Goal: Transaction & Acquisition: Book appointment/travel/reservation

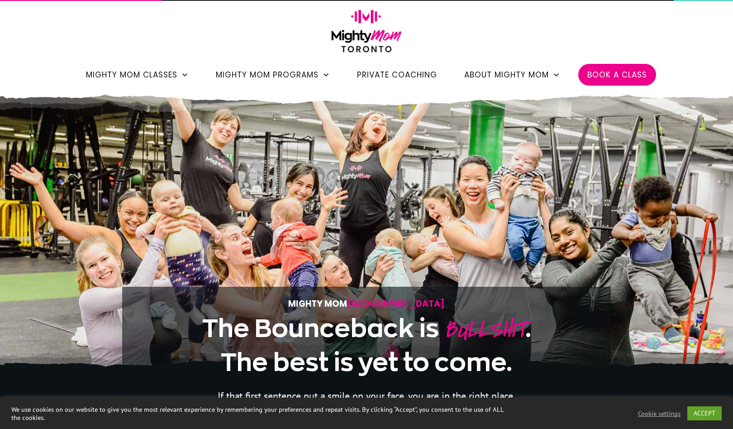
scroll to position [6, 0]
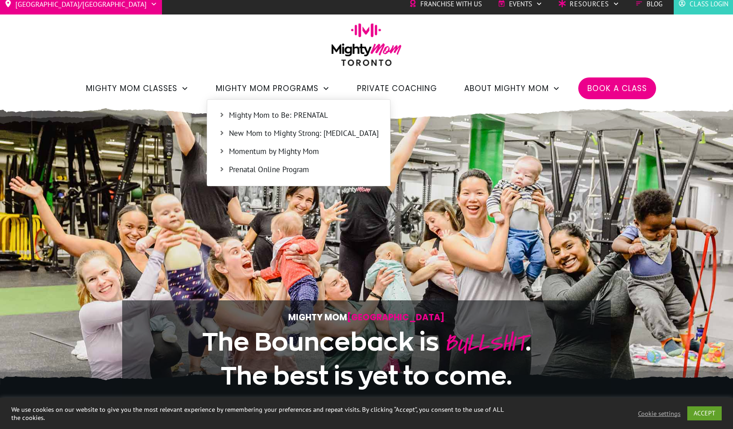
click at [242, 113] on span "Mighty Mom to Be: PRENATAL" at bounding box center [304, 116] width 150 height 12
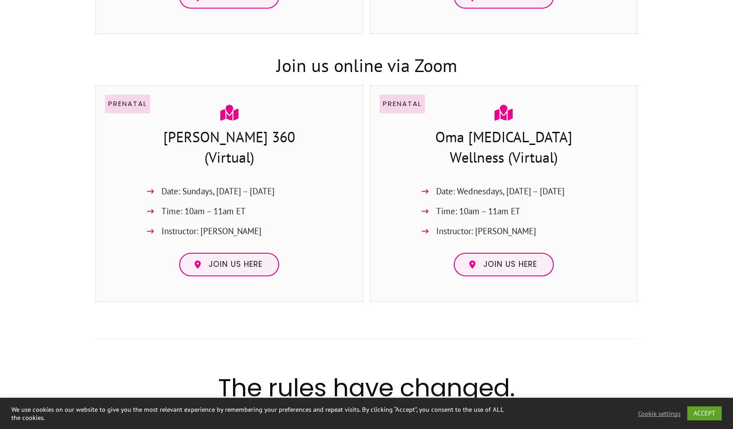
scroll to position [889, 0]
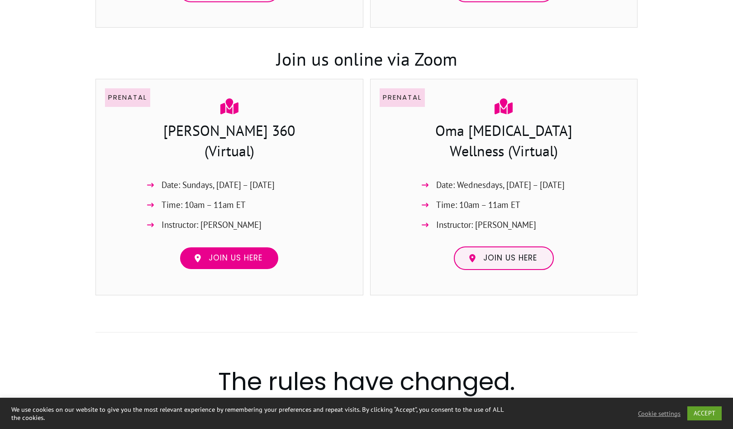
click at [246, 261] on span "Join us here" at bounding box center [236, 258] width 54 height 10
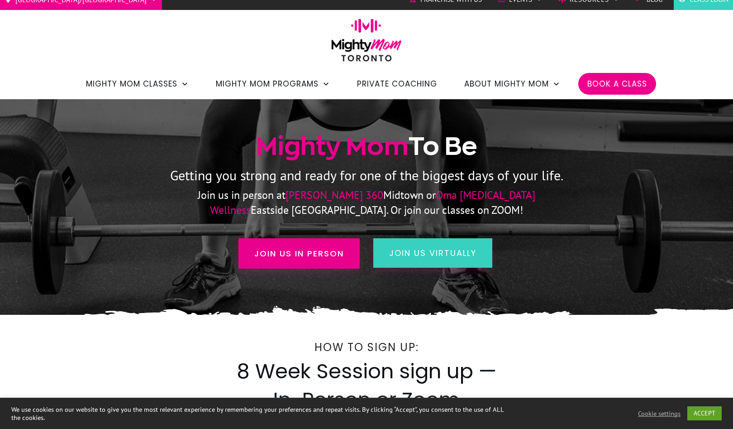
scroll to position [9, 0]
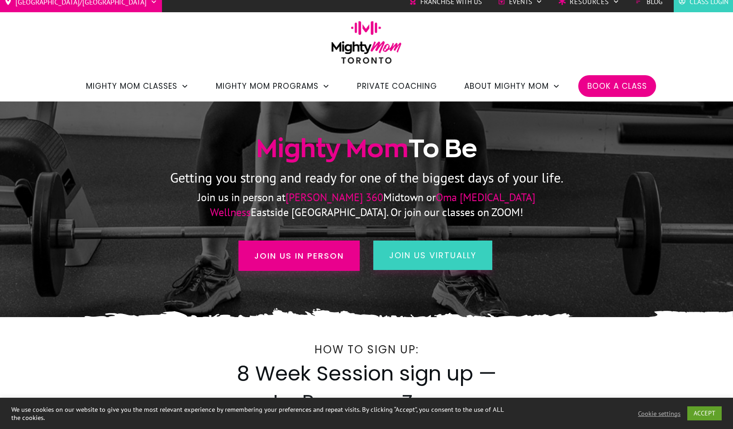
click at [607, 88] on span "Book a Class" at bounding box center [618, 85] width 60 height 15
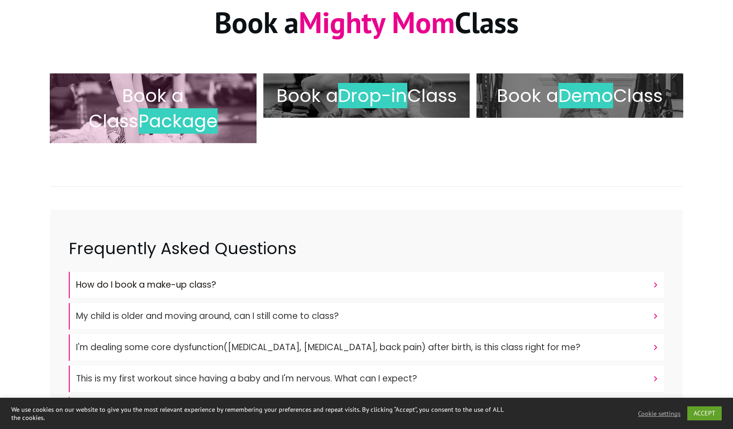
scroll to position [133, 0]
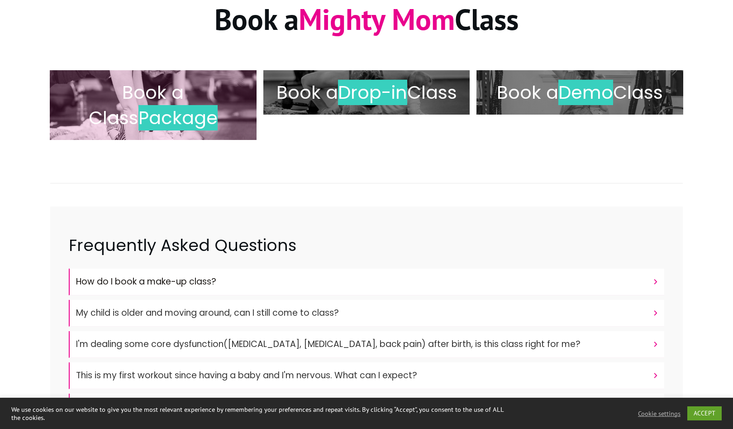
click at [187, 119] on span "Package" at bounding box center [178, 117] width 79 height 25
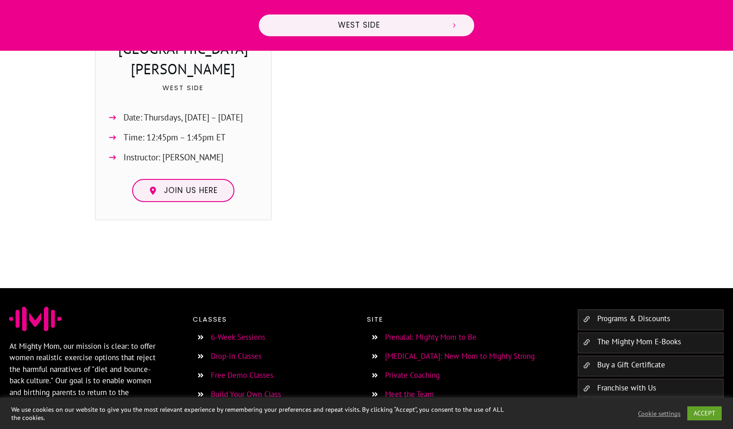
scroll to position [580, 0]
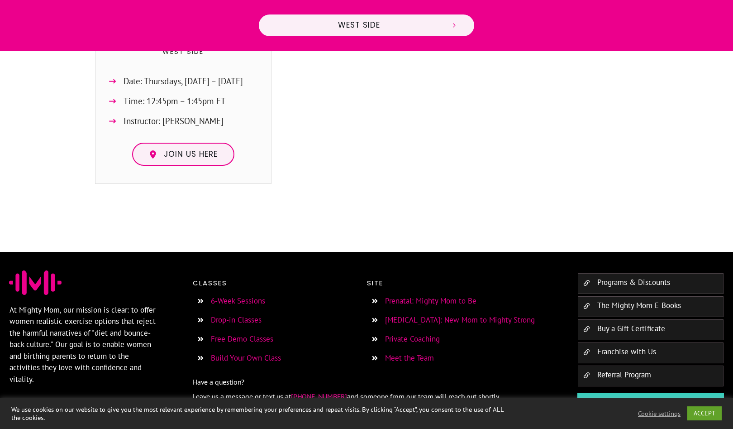
click at [398, 296] on link "Prenatal: Mighty Mom to Be" at bounding box center [430, 301] width 91 height 10
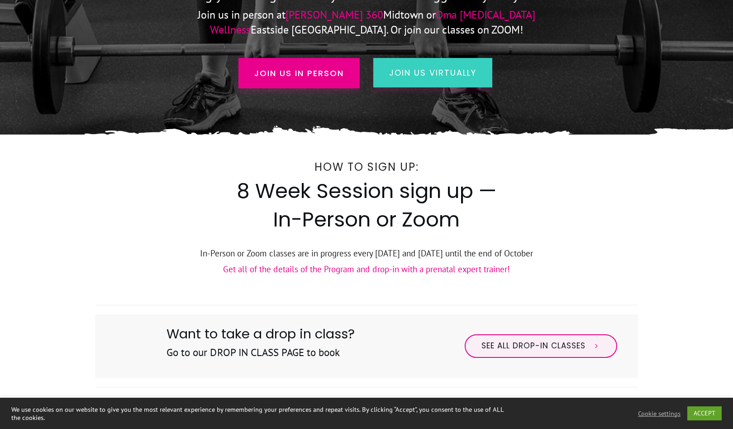
scroll to position [193, 0]
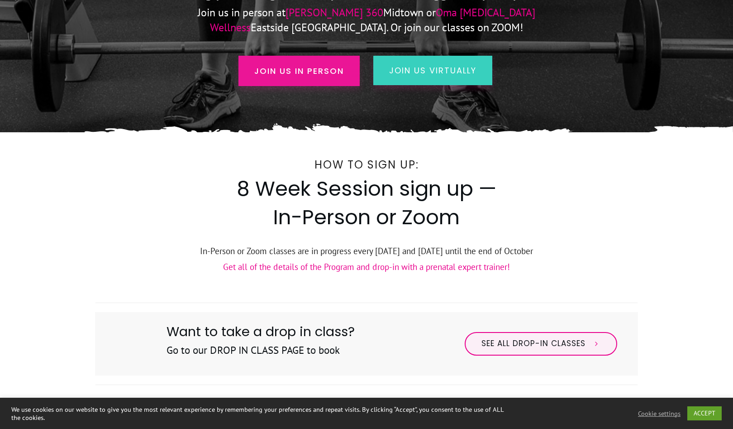
click at [313, 76] on span "Join us in person" at bounding box center [299, 71] width 90 height 12
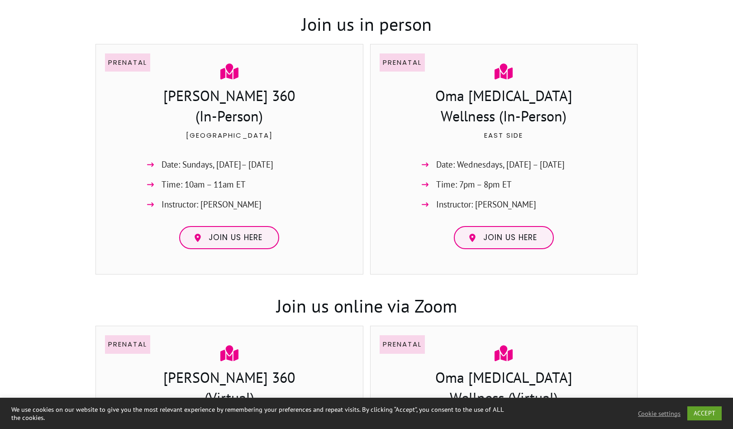
scroll to position [645, 0]
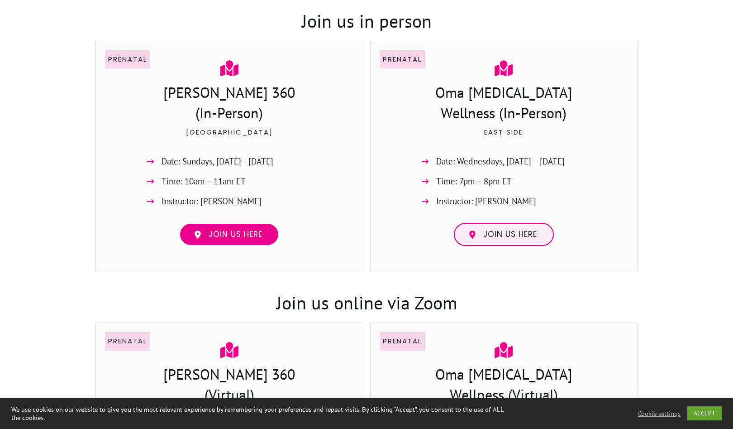
click at [230, 235] on span "Join us here" at bounding box center [236, 235] width 54 height 10
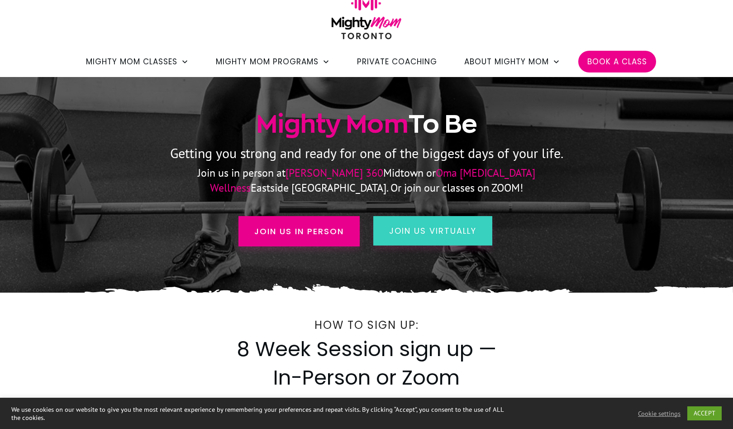
scroll to position [0, 0]
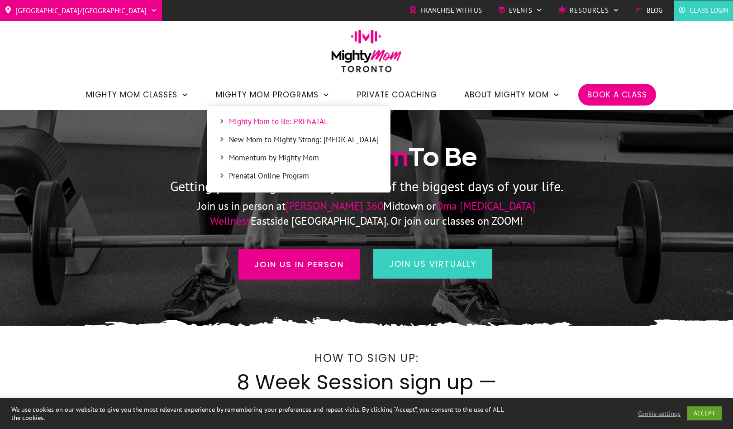
click at [284, 123] on span "Mighty Mom to Be: PRENATAL" at bounding box center [304, 122] width 150 height 12
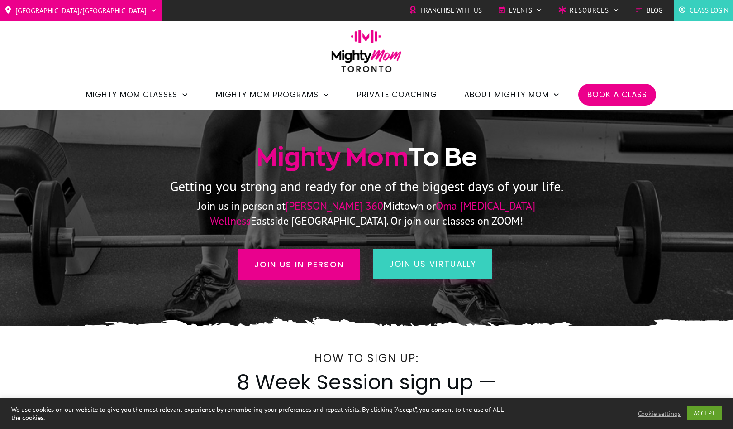
click at [614, 87] on span "Book a Class" at bounding box center [618, 94] width 60 height 15
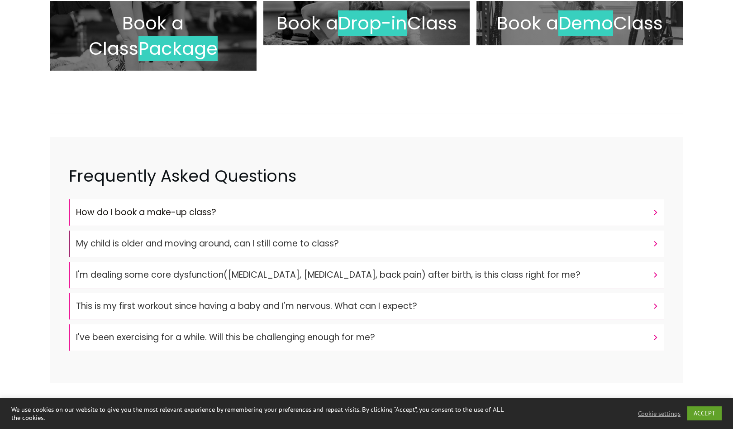
scroll to position [205, 0]
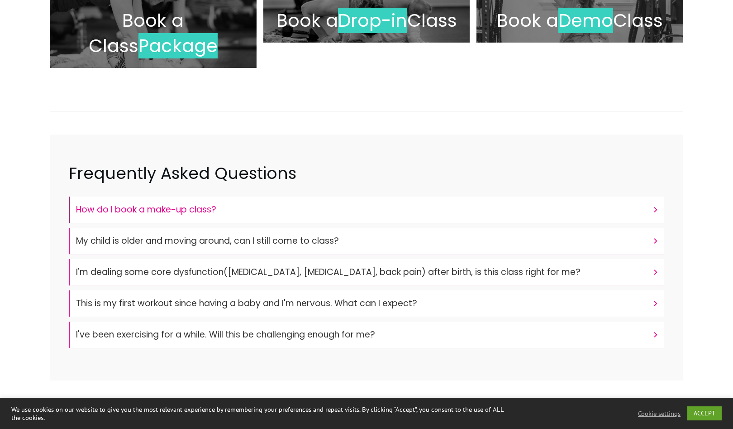
click at [201, 207] on h4 "How do I book a make-up class?" at bounding box center [362, 209] width 572 height 17
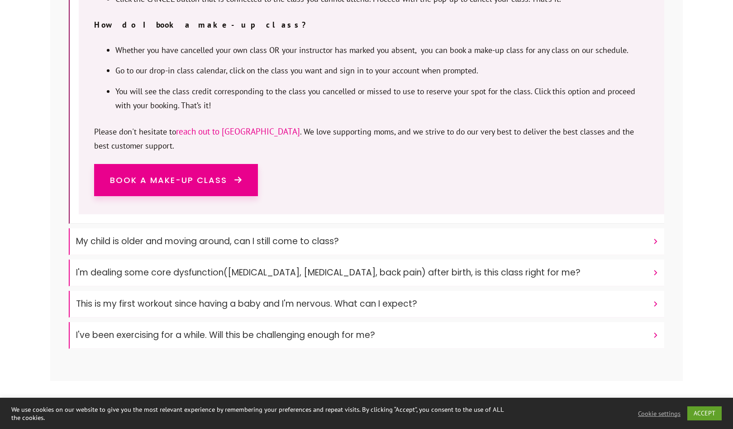
scroll to position [626, 0]
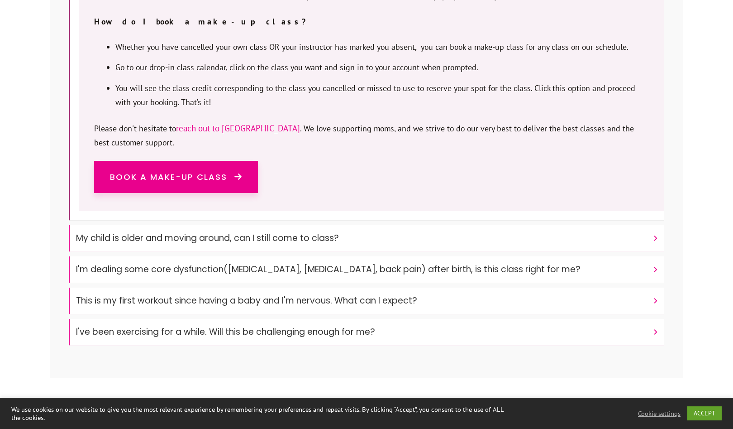
click at [324, 232] on font "My child is older and moving around, can I still come to class?" at bounding box center [207, 238] width 263 height 12
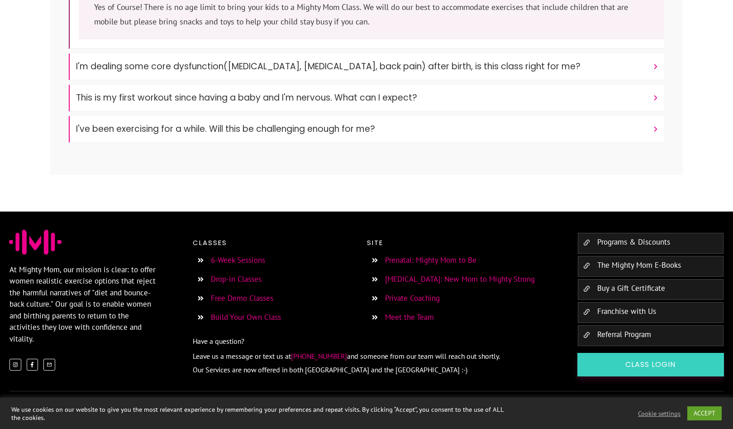
scroll to position [433, 0]
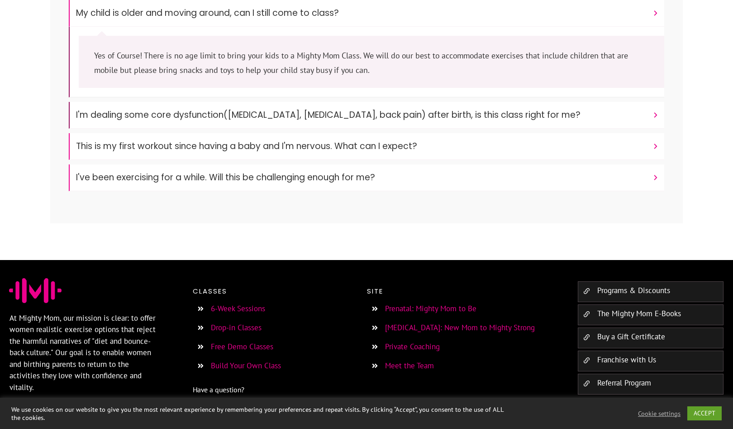
click at [305, 116] on font "I'm dealing some core dysfunction([MEDICAL_DATA], [MEDICAL_DATA], back pain) af…" at bounding box center [328, 115] width 505 height 12
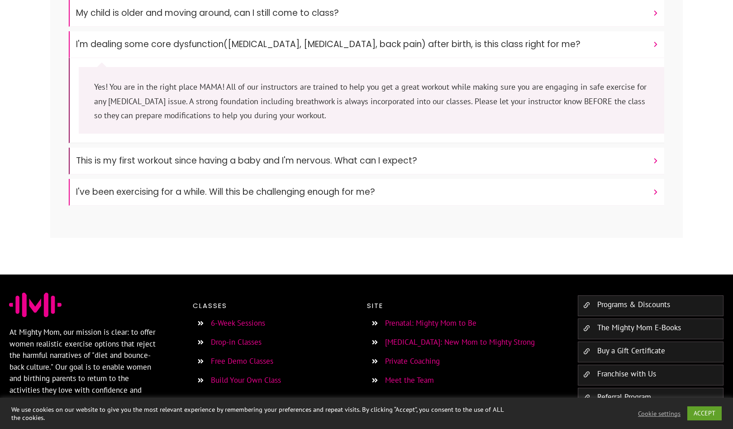
click at [278, 162] on font "This is my first workout since having a baby and I'm nervous. What can I expect?" at bounding box center [246, 160] width 341 height 12
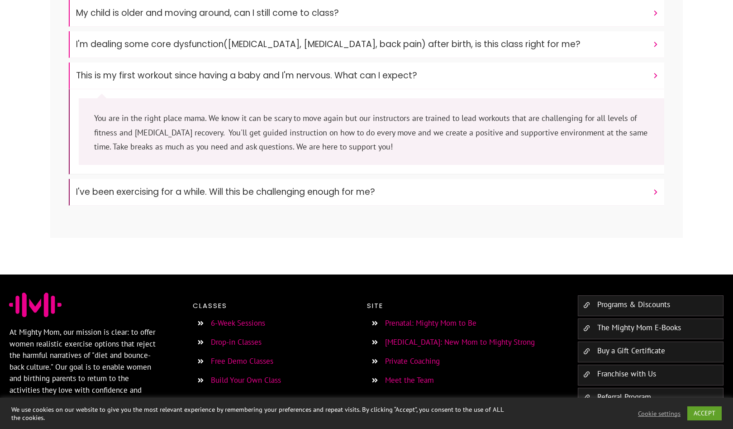
click at [276, 193] on font "I've been exercising for a while. Will this be challenging enough for me?" at bounding box center [225, 192] width 299 height 12
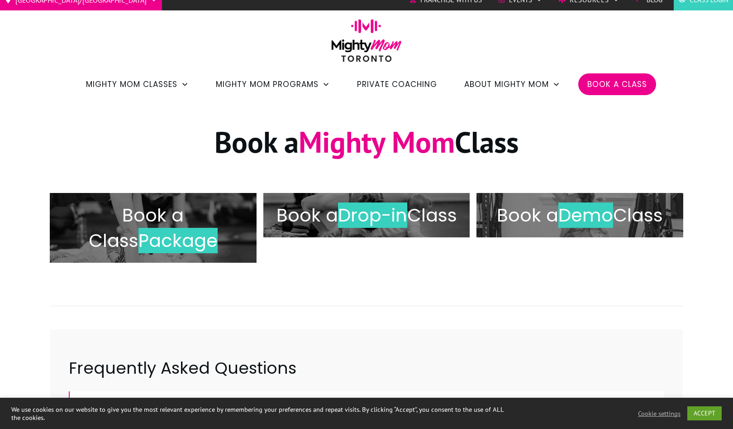
scroll to position [0, 0]
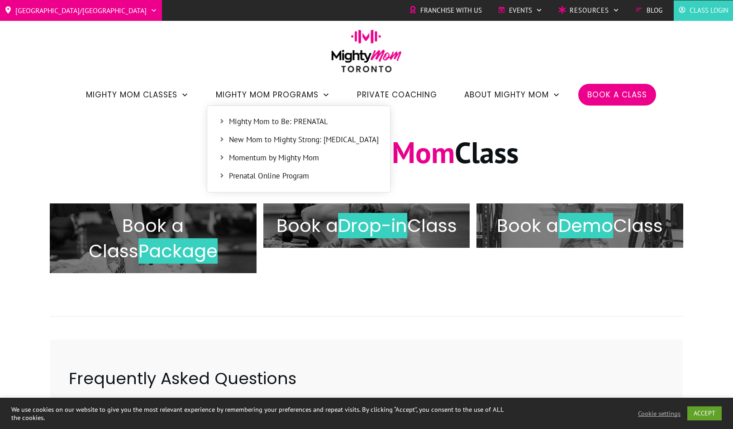
click at [273, 122] on span "Mighty Mom to Be: PRENATAL" at bounding box center [304, 122] width 150 height 12
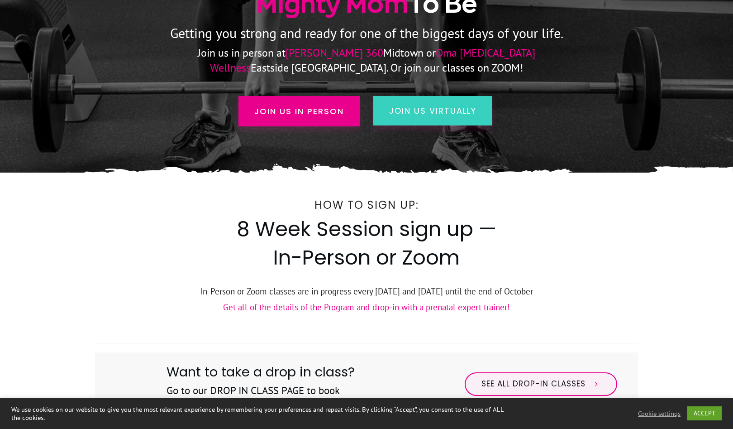
scroll to position [160, 0]
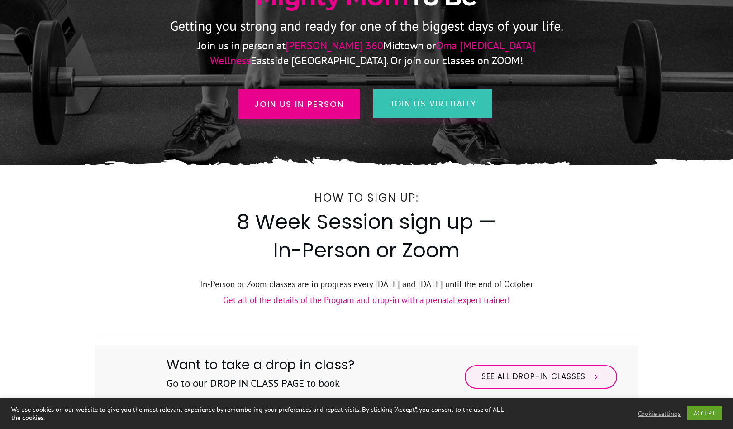
click at [418, 104] on span "join us virtually" at bounding box center [432, 103] width 87 height 11
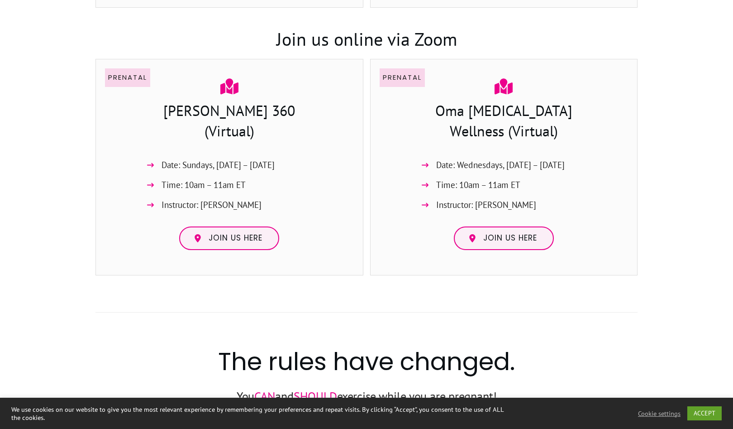
scroll to position [916, 0]
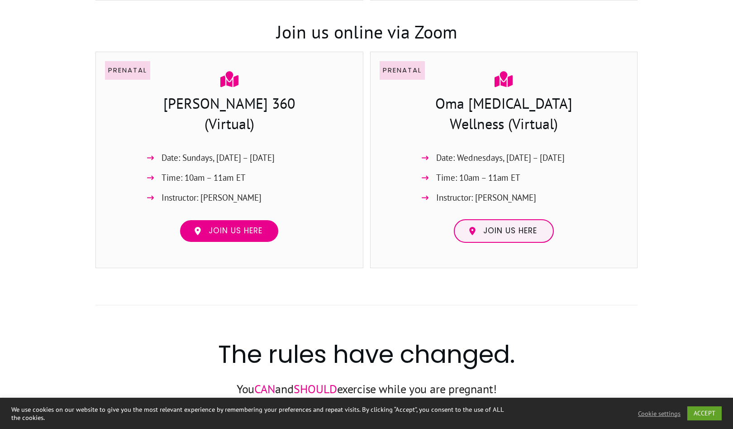
click at [255, 237] on link "Join us here" at bounding box center [229, 231] width 100 height 24
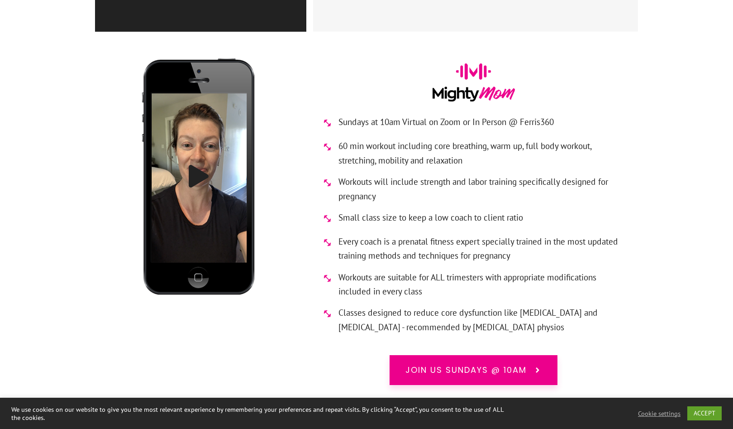
scroll to position [4825, 0]
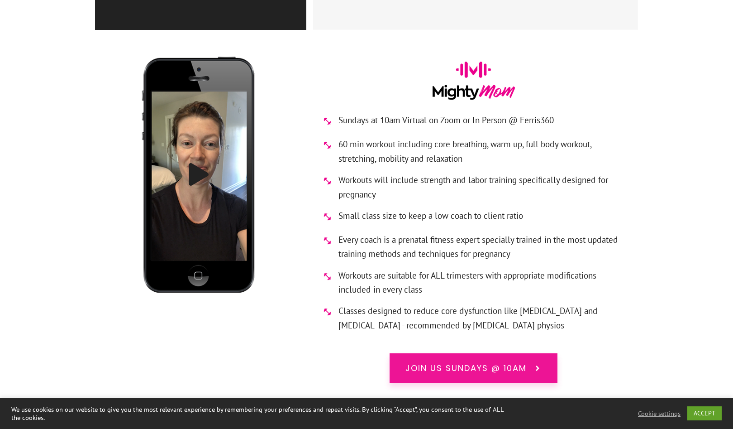
click at [460, 362] on span "Join us Sundays @ 10am" at bounding box center [466, 368] width 121 height 12
click at [535, 364] on icon at bounding box center [538, 368] width 8 height 8
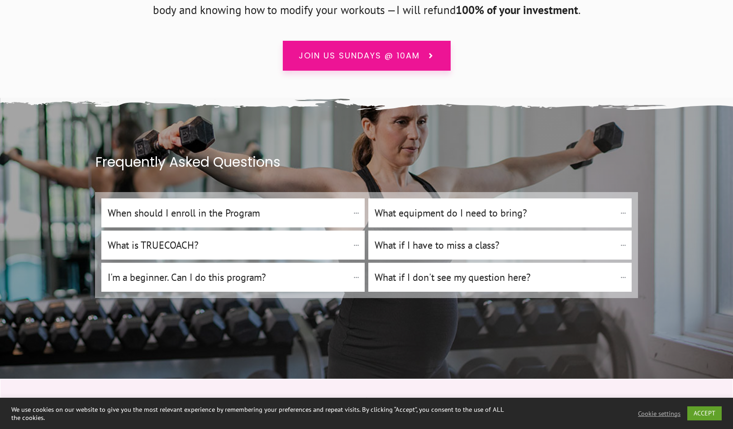
scroll to position [6176, 0]
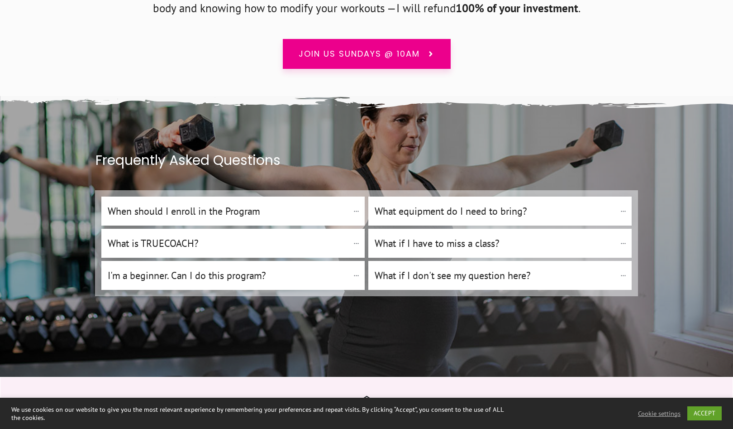
click at [427, 203] on h4 "What equipment do I need to bring?" at bounding box center [495, 210] width 241 height 15
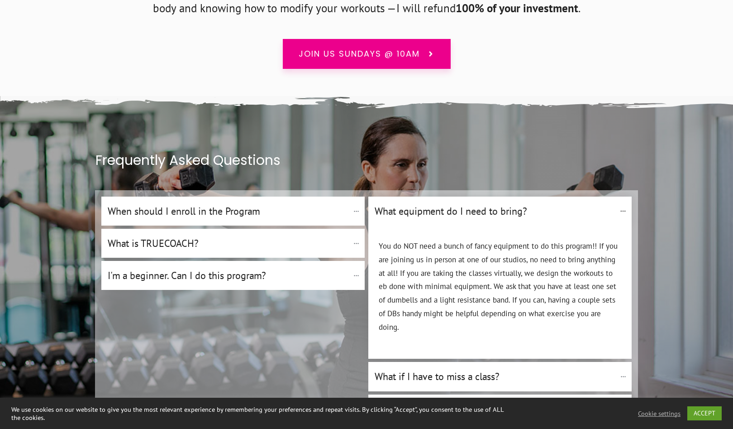
click at [427, 203] on h4 "What equipment do I need to bring?" at bounding box center [495, 210] width 241 height 15
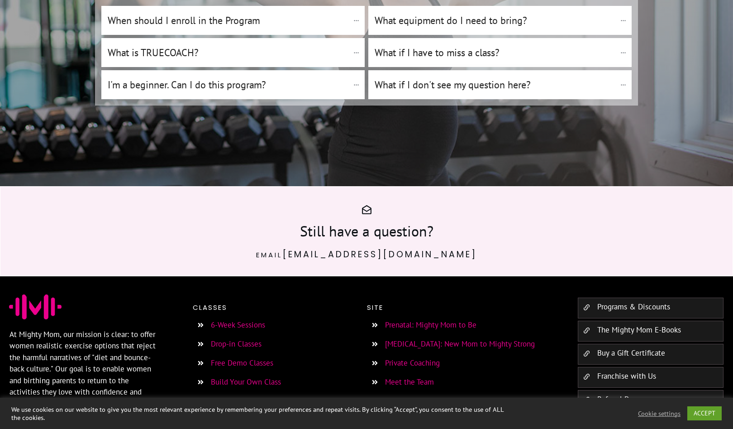
scroll to position [6374, 0]
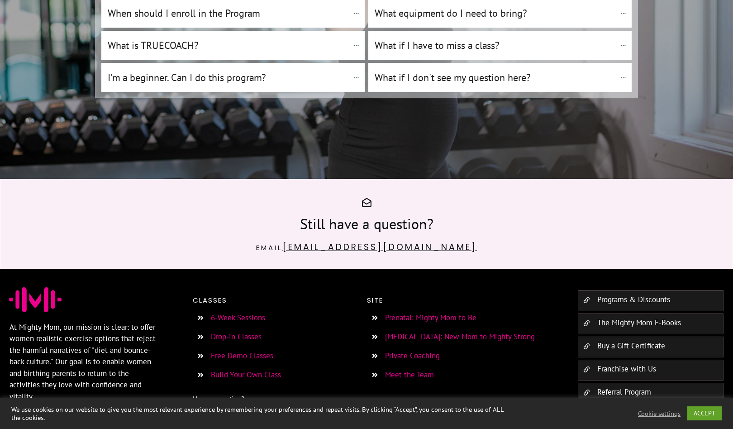
click at [370, 241] on link "info@mightymom.ca" at bounding box center [379, 247] width 195 height 12
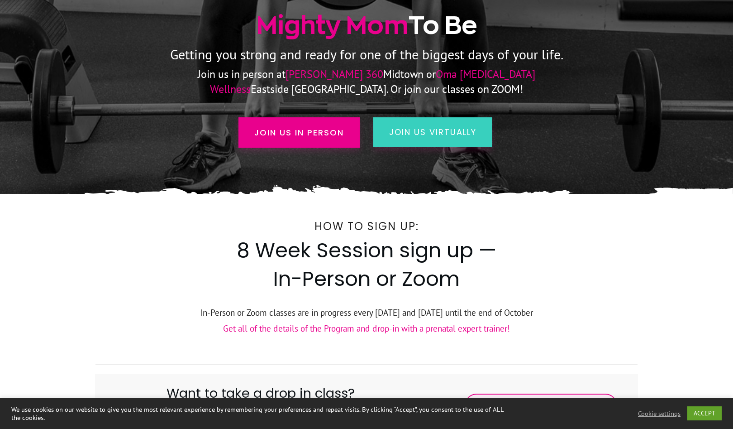
scroll to position [0, 0]
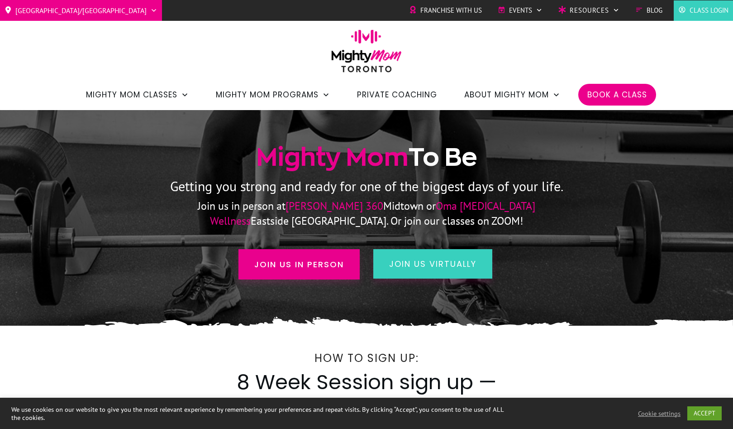
click at [608, 96] on span "Book a Class" at bounding box center [618, 94] width 60 height 15
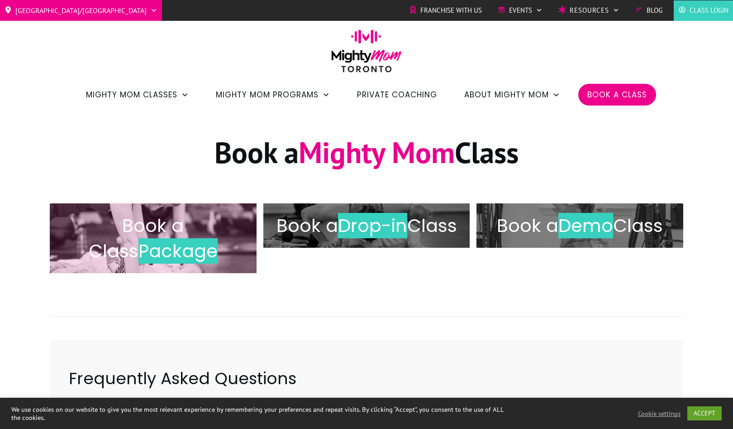
click at [159, 236] on span "Book a Class" at bounding box center [137, 238] width 96 height 51
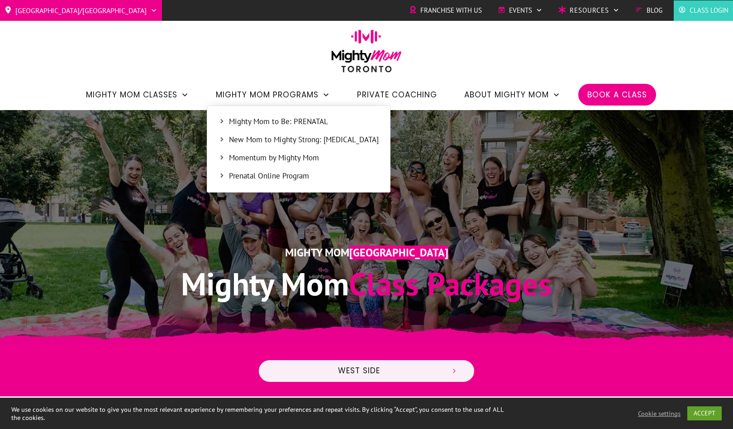
click at [268, 117] on span "Mighty Mom to Be: PRENATAL" at bounding box center [304, 122] width 150 height 12
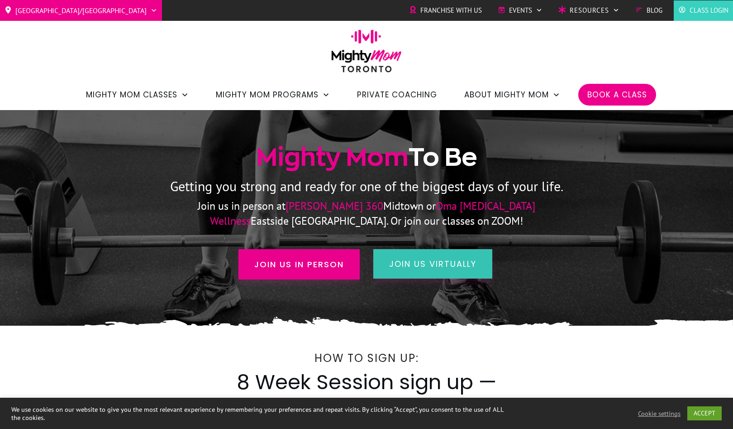
click at [421, 259] on span "join us virtually" at bounding box center [432, 263] width 87 height 11
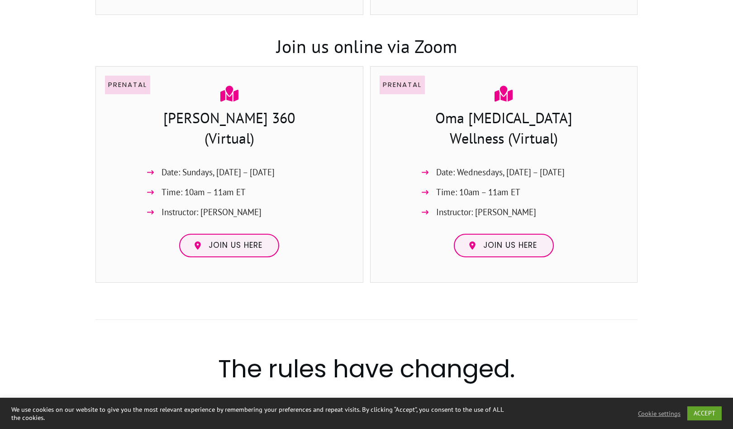
scroll to position [916, 0]
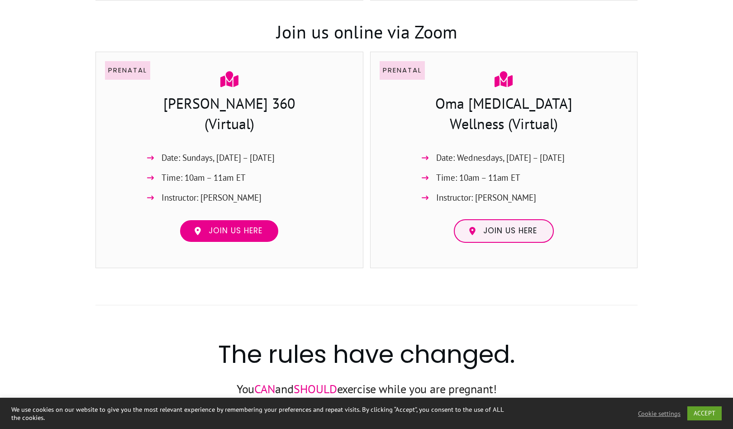
click at [255, 232] on span "Join us here" at bounding box center [236, 231] width 54 height 10
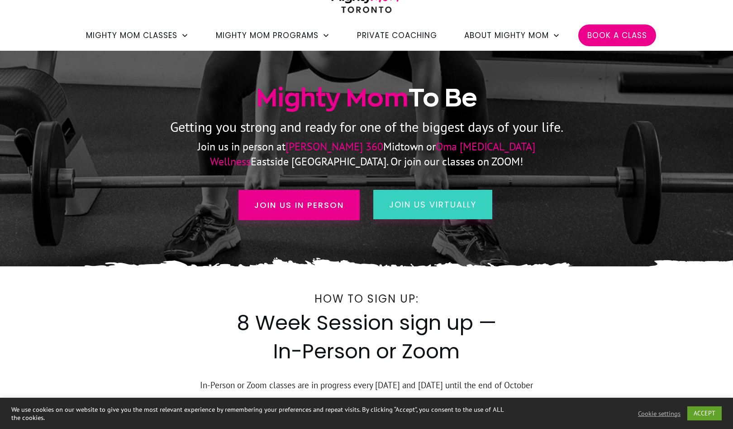
scroll to position [0, 0]
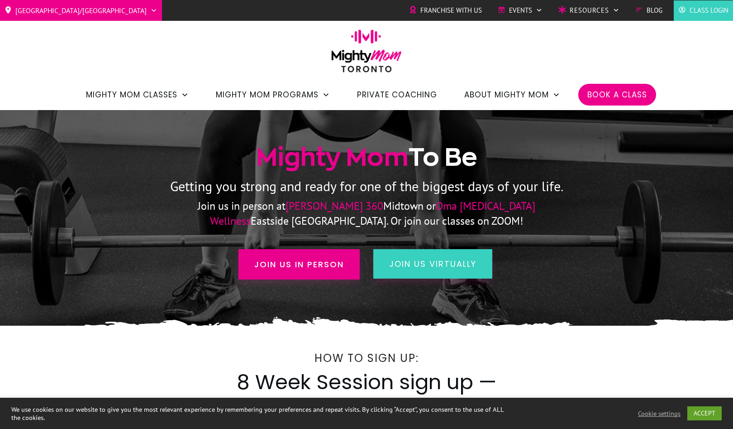
click at [619, 95] on span "Book a Class" at bounding box center [618, 94] width 60 height 15
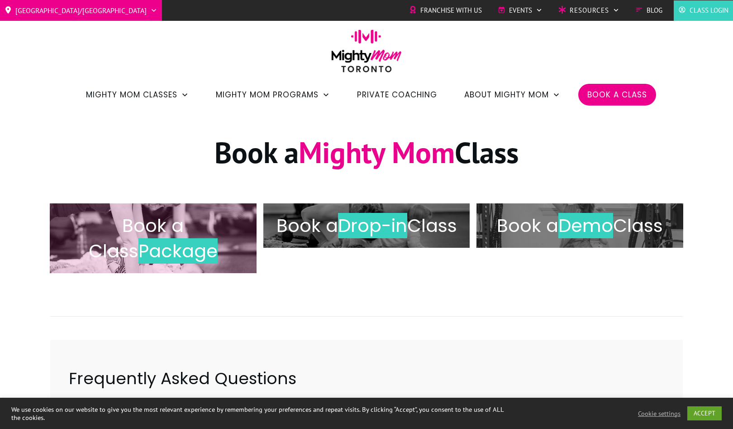
click at [184, 237] on span "Book a Class" at bounding box center [137, 238] width 96 height 51
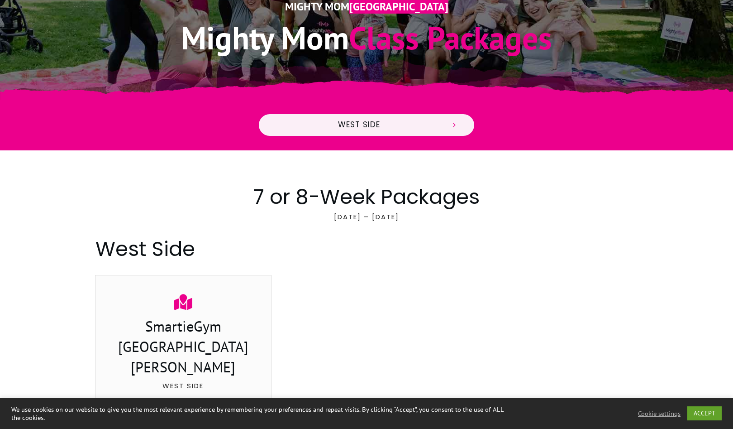
scroll to position [243, 0]
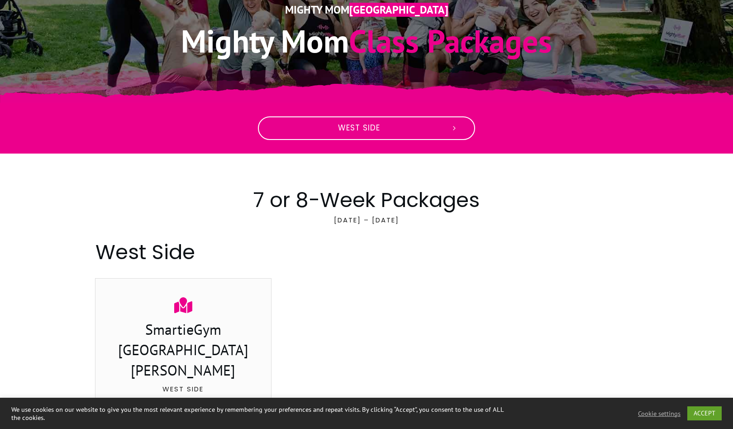
click at [380, 135] on link "West Side" at bounding box center [366, 128] width 217 height 24
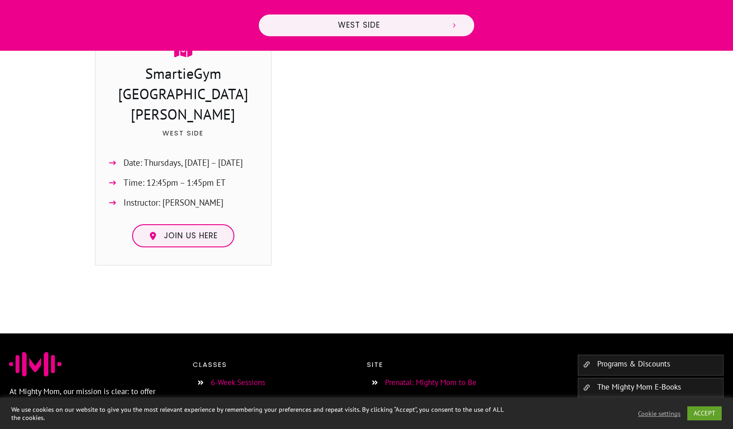
scroll to position [580, 0]
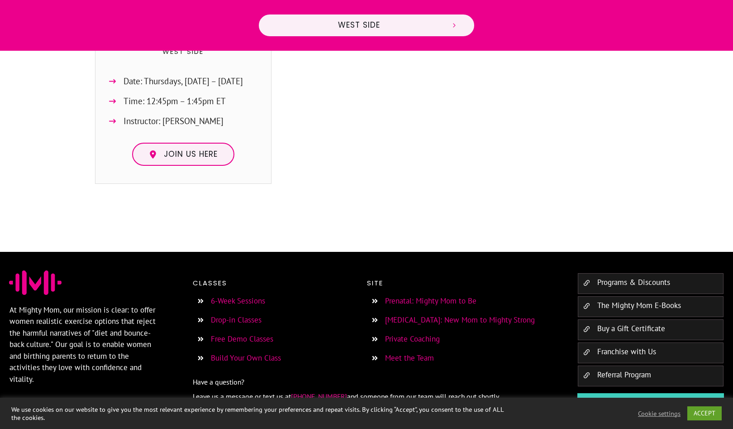
click at [610, 277] on link "Programs & Discounts" at bounding box center [634, 282] width 73 height 10
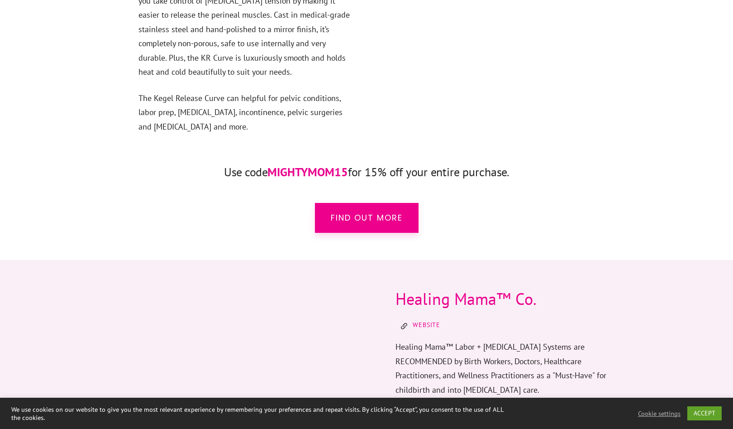
scroll to position [1384, 0]
